Goal: Task Accomplishment & Management: Manage account settings

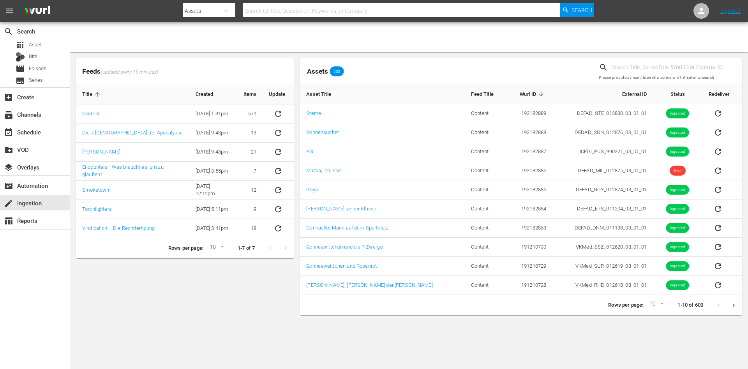
click at [233, 277] on div "Feeds (updated every 15 minutes) Title Created Items Update Content [DATE] 1:31…" at bounding box center [185, 186] width 224 height 263
click at [40, 47] on span "Asset" at bounding box center [35, 45] width 13 height 8
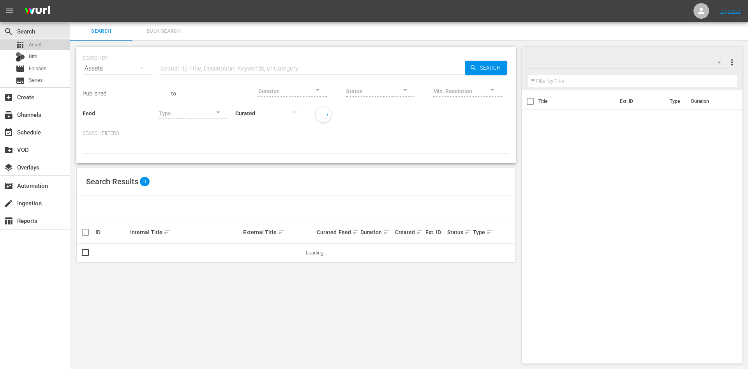
click at [40, 47] on span "Asset" at bounding box center [35, 45] width 13 height 8
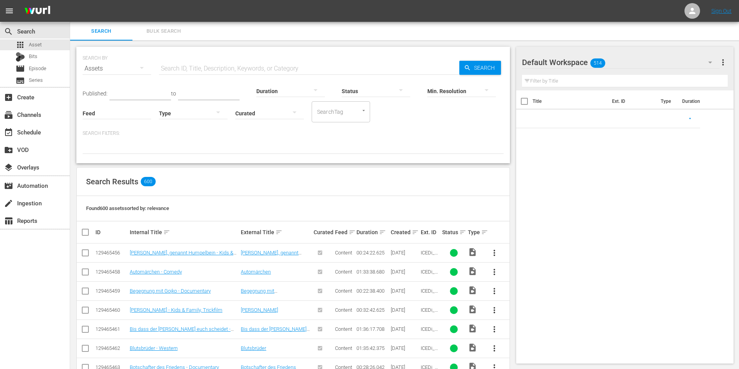
click at [180, 70] on input "text" at bounding box center [309, 68] width 300 height 19
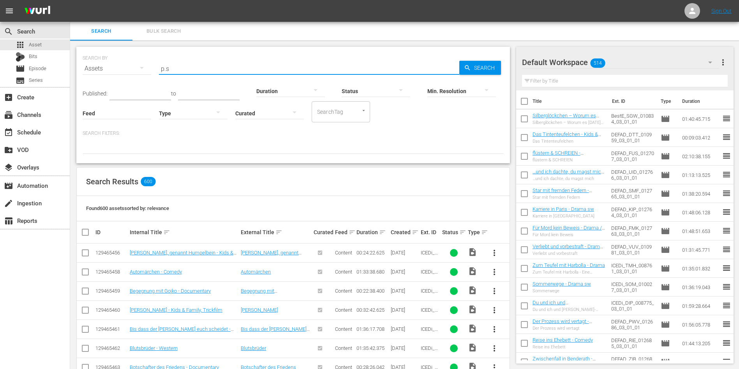
type input "p.s"
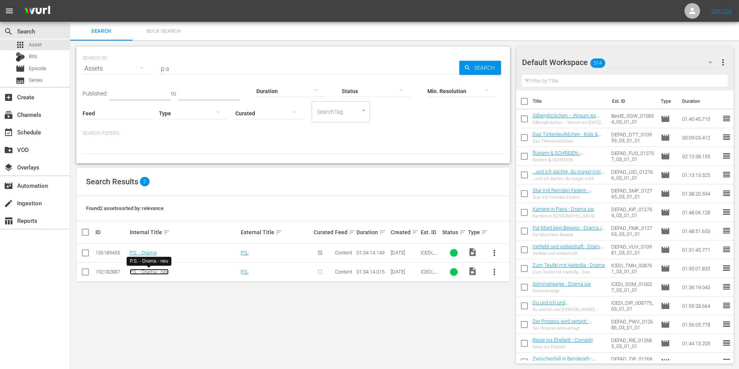
click at [144, 274] on link "P.S. - Drama - neu" at bounding box center [149, 272] width 39 height 6
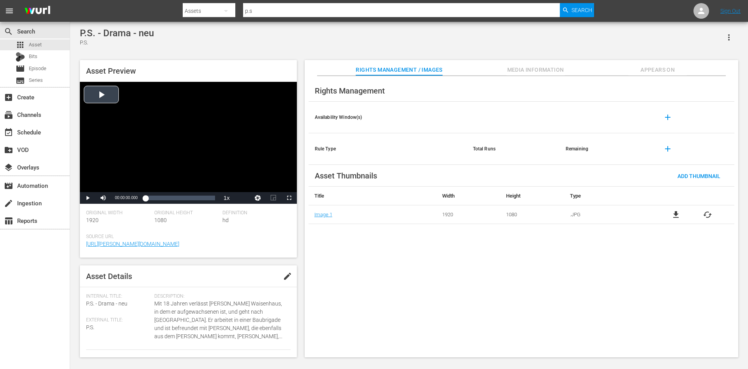
click at [163, 160] on div "Video Player" at bounding box center [188, 137] width 217 height 110
click at [171, 194] on div "Loaded : 0.11% 00:30:42.319 00:00:00.457" at bounding box center [179, 198] width 77 height 12
click at [46, 44] on div "apps Asset" at bounding box center [35, 44] width 70 height 11
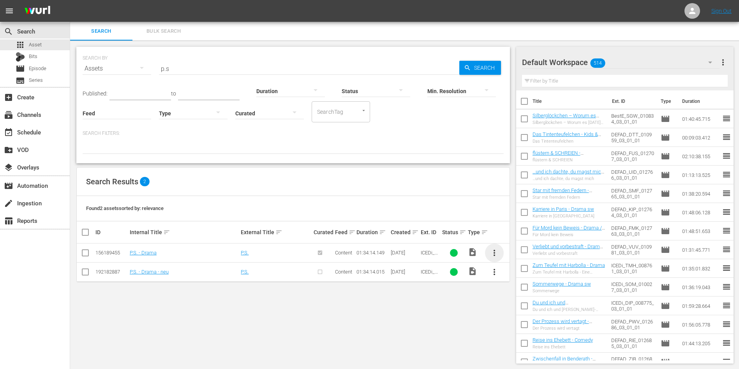
click at [496, 250] on span "more_vert" at bounding box center [494, 252] width 9 height 9
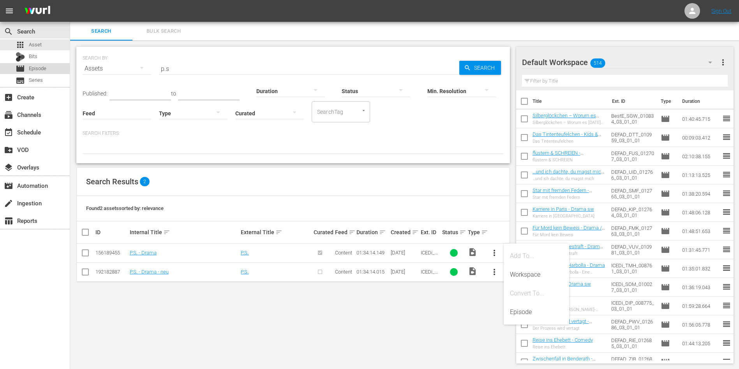
click at [32, 68] on span "Episode" at bounding box center [38, 69] width 18 height 8
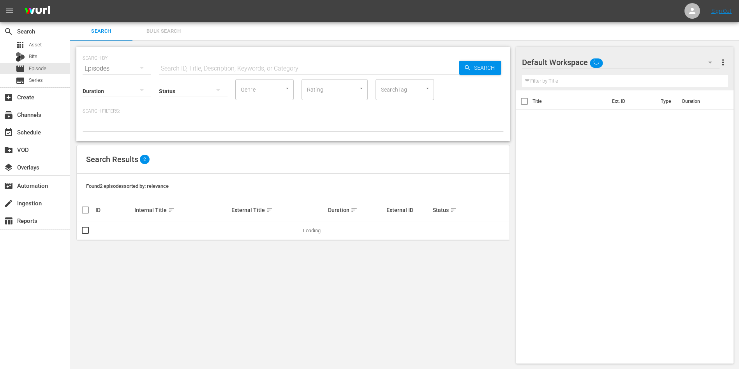
click at [190, 65] on input "text" at bounding box center [309, 68] width 300 height 19
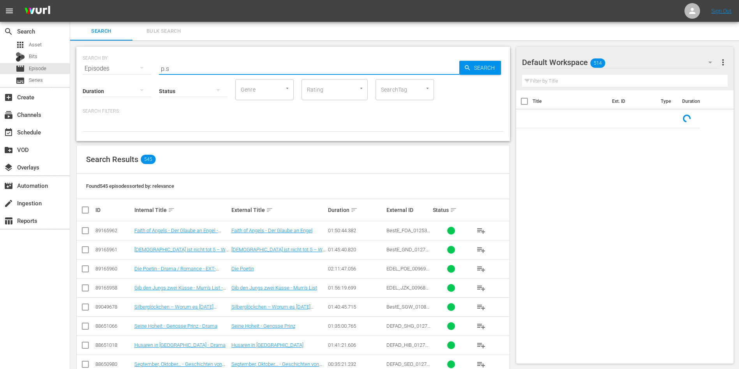
type input "p.s"
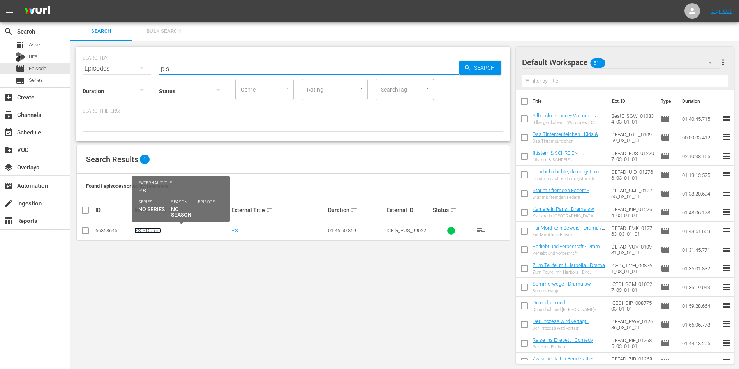
click at [150, 228] on link "P.S. - Drama" at bounding box center [147, 230] width 27 height 6
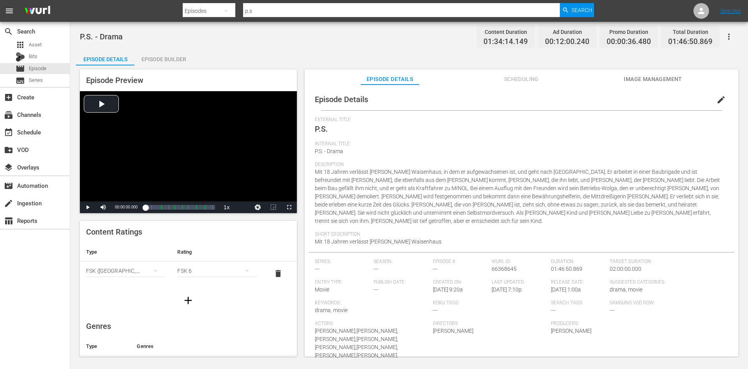
click at [531, 79] on span "Scheduling" at bounding box center [521, 79] width 58 height 10
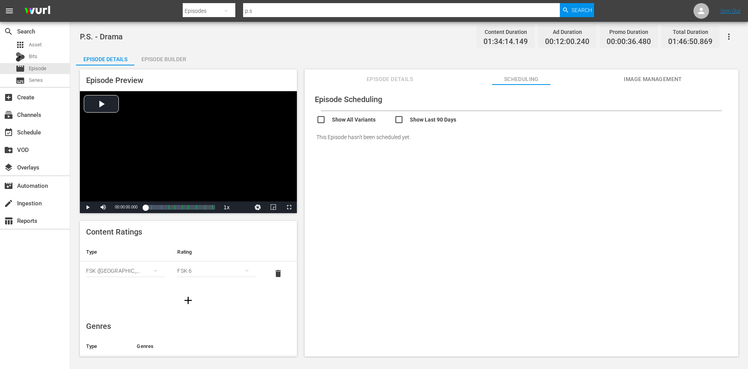
click at [658, 76] on span "Image Management" at bounding box center [653, 79] width 58 height 10
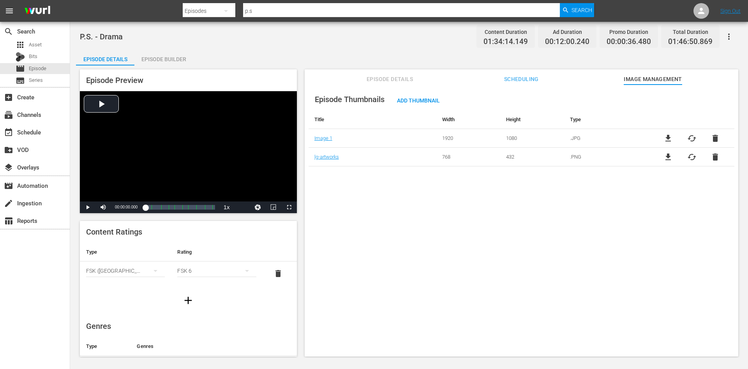
click at [730, 35] on icon "button" at bounding box center [728, 36] width 9 height 9
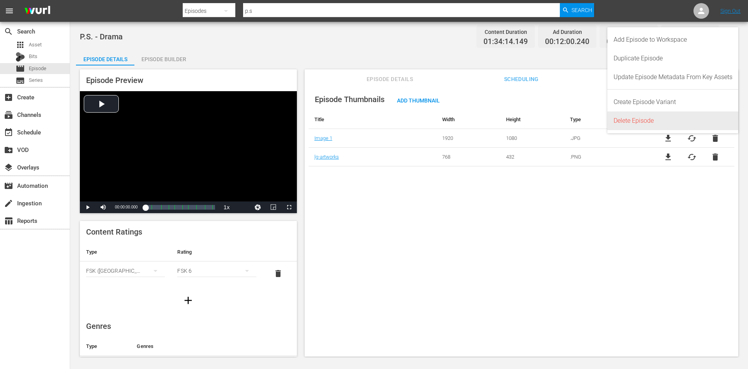
click at [661, 118] on div "Delete Episode" at bounding box center [672, 120] width 119 height 19
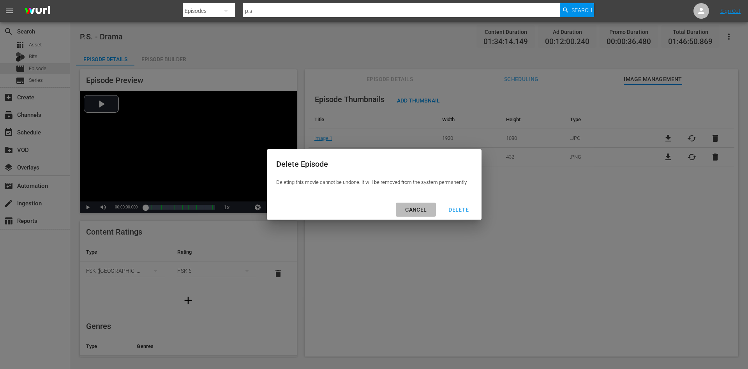
click at [402, 216] on button "CANCEL" at bounding box center [416, 210] width 40 height 14
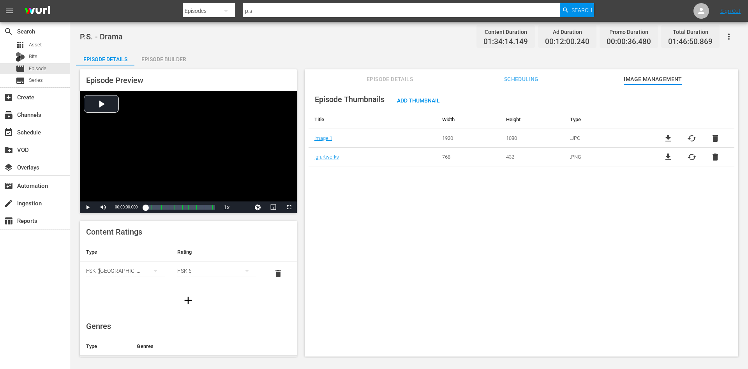
scroll to position [144, 0]
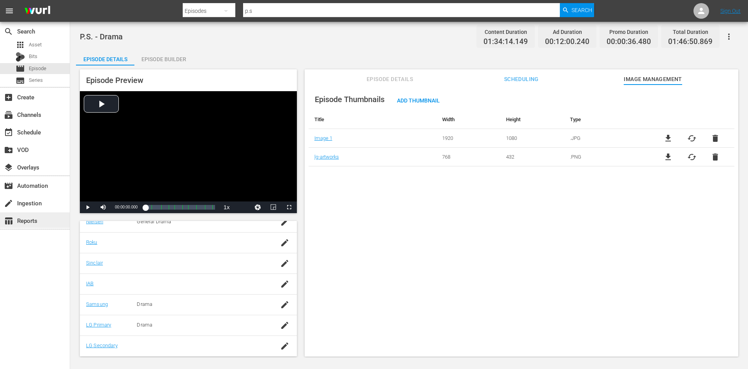
click at [37, 217] on div "table_chart Reports" at bounding box center [22, 219] width 44 height 7
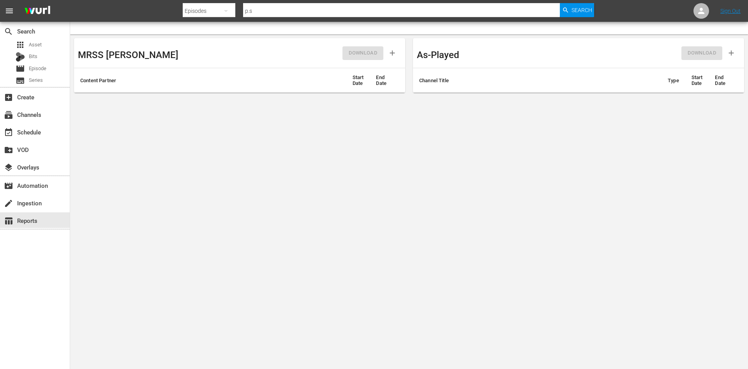
click at [37, 211] on div "table_chart Reports" at bounding box center [35, 220] width 70 height 18
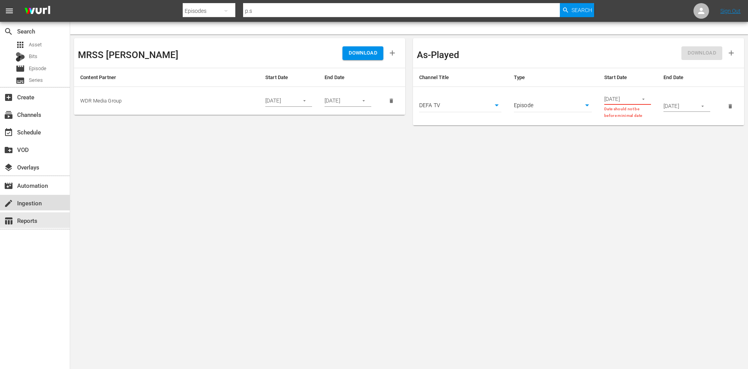
click at [40, 203] on div "create Ingestion" at bounding box center [22, 201] width 44 height 7
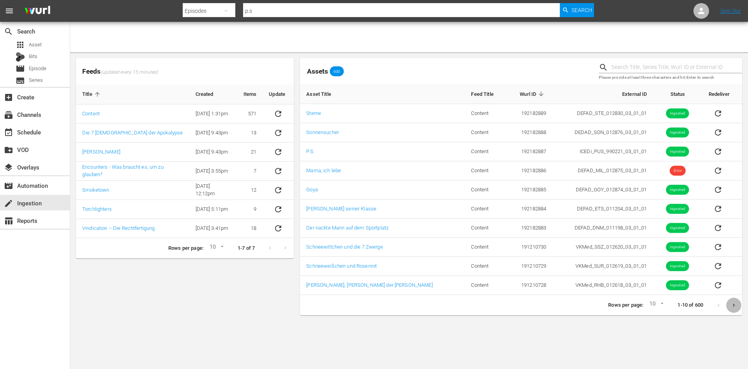
click at [734, 305] on icon "Next page" at bounding box center [734, 305] width 6 height 6
